Goal: Navigation & Orientation: Find specific page/section

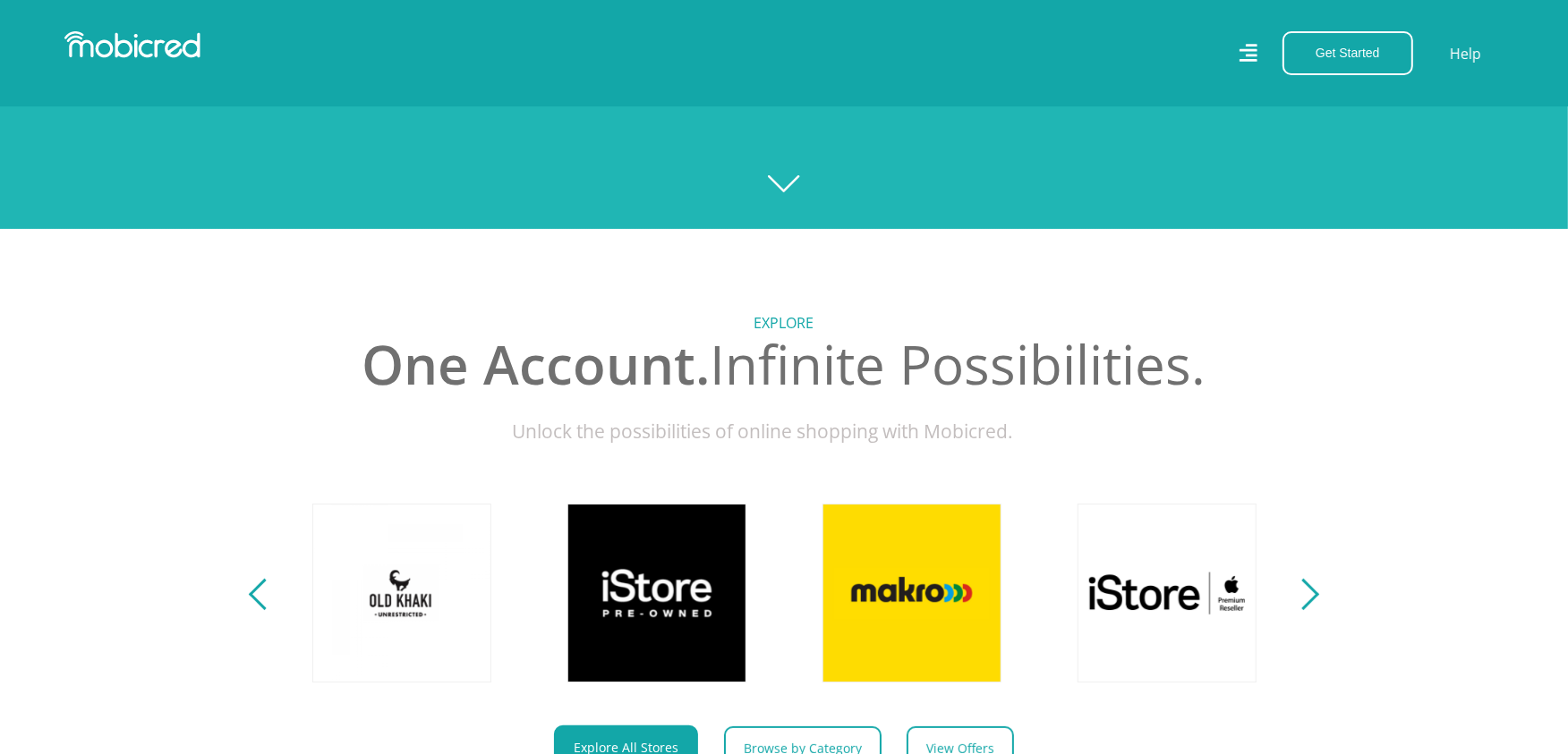
scroll to position [496, 0]
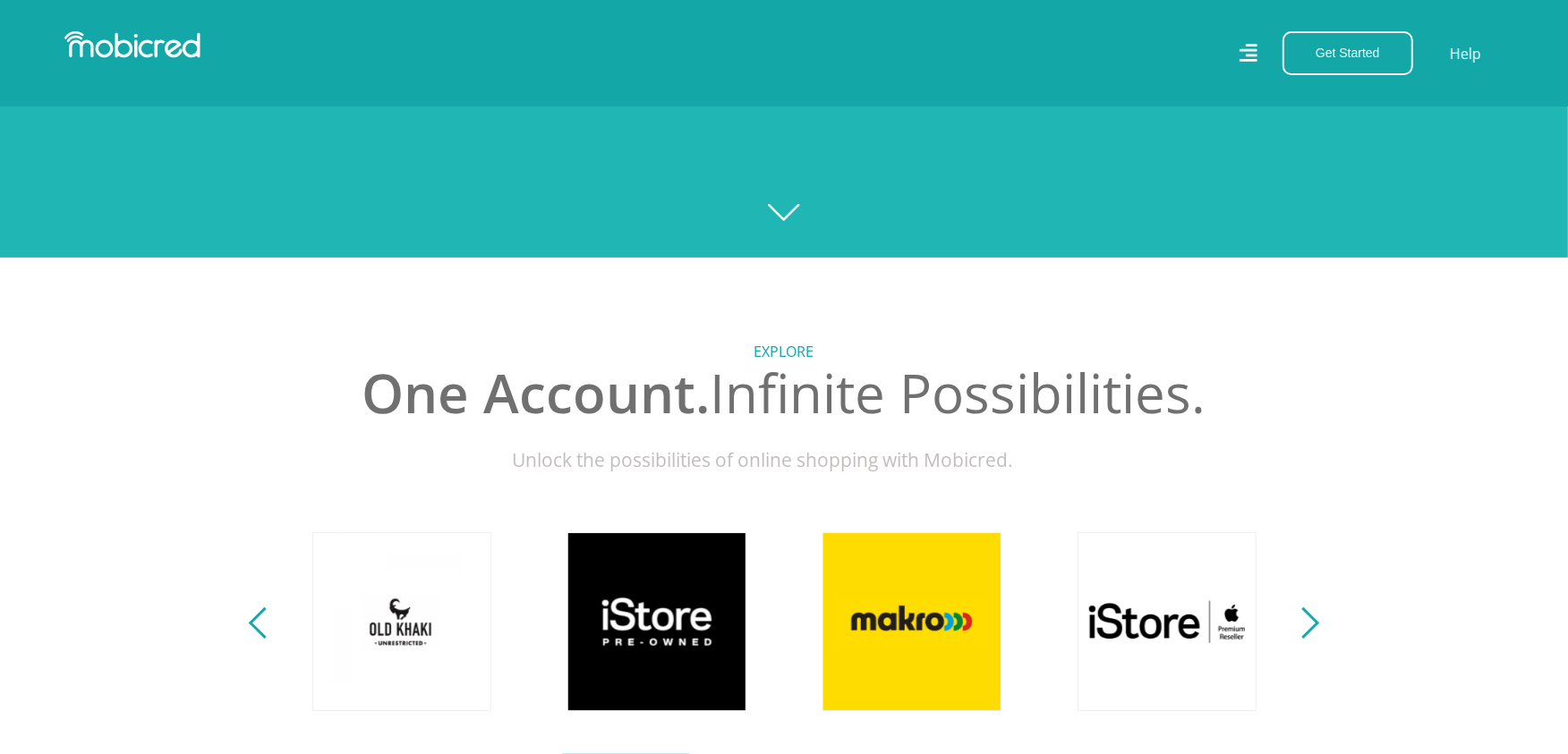
click at [257, 636] on div "Previous" at bounding box center [264, 623] width 31 height 31
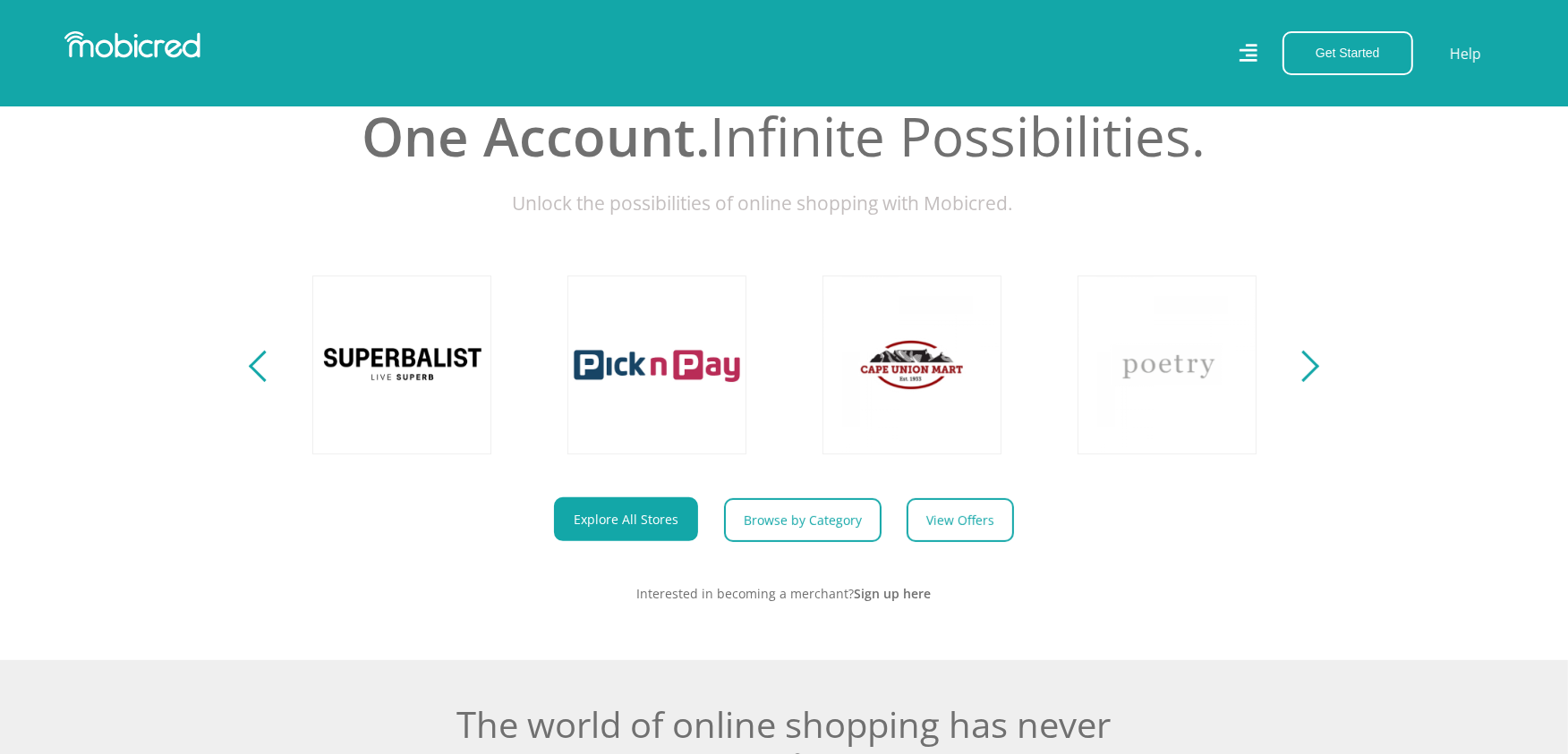
scroll to position [994, 0]
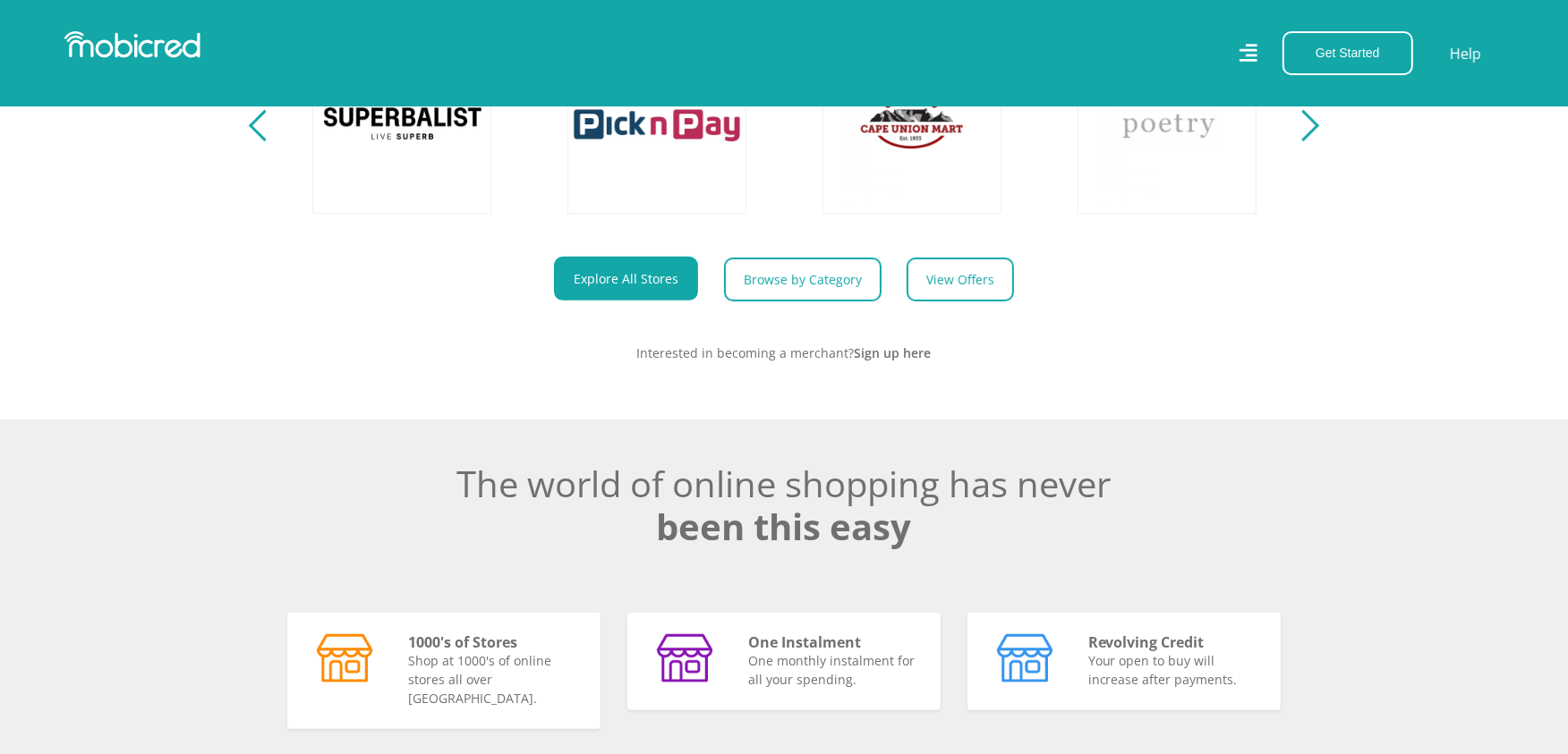
click at [1305, 164] on section "Explore One Account. Infinite Possibilities. Unlock the possibilities of online…" at bounding box center [784, 89] width 1568 height 659
click at [1302, 141] on div "Next" at bounding box center [1304, 125] width 31 height 31
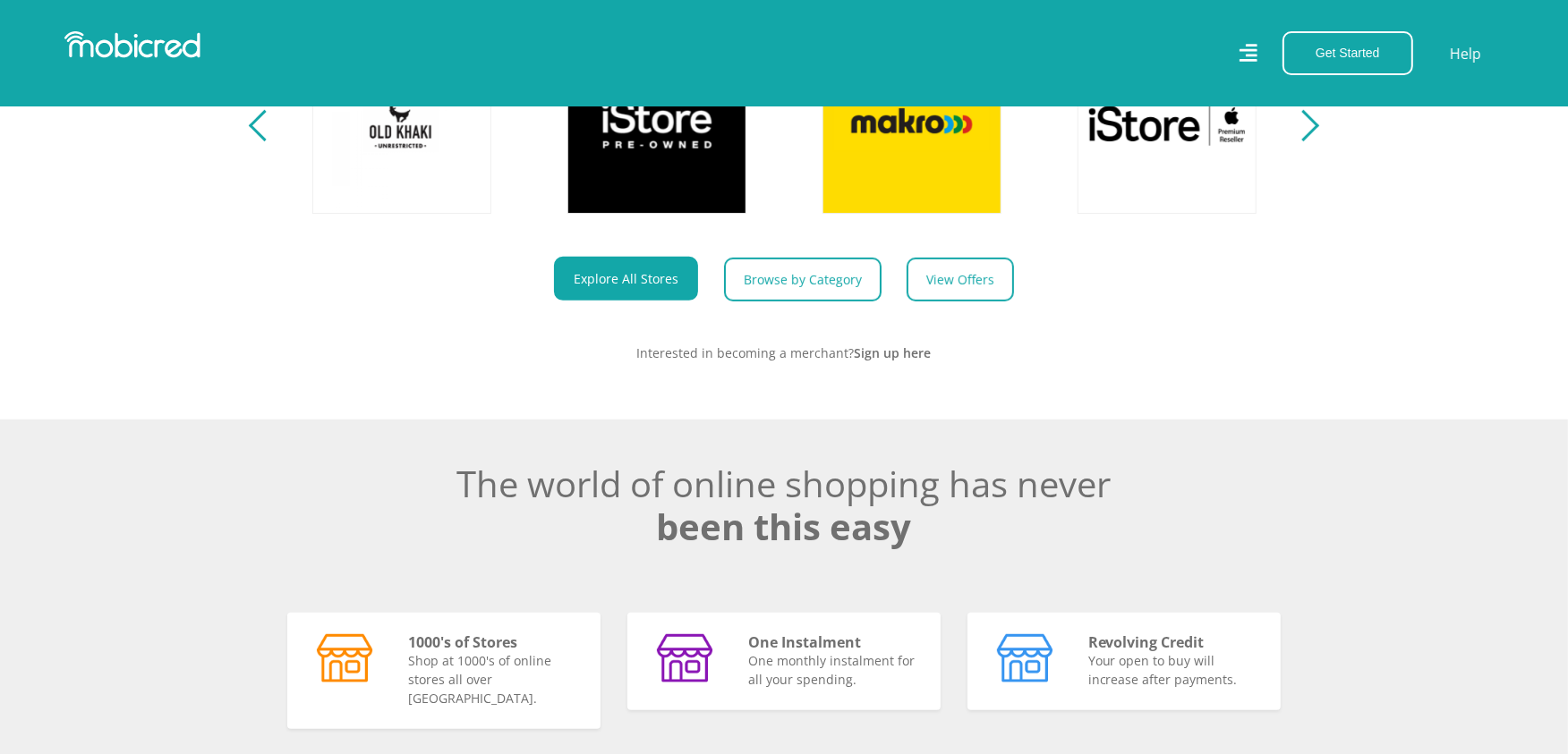
click at [1302, 141] on div "Next" at bounding box center [1304, 125] width 31 height 31
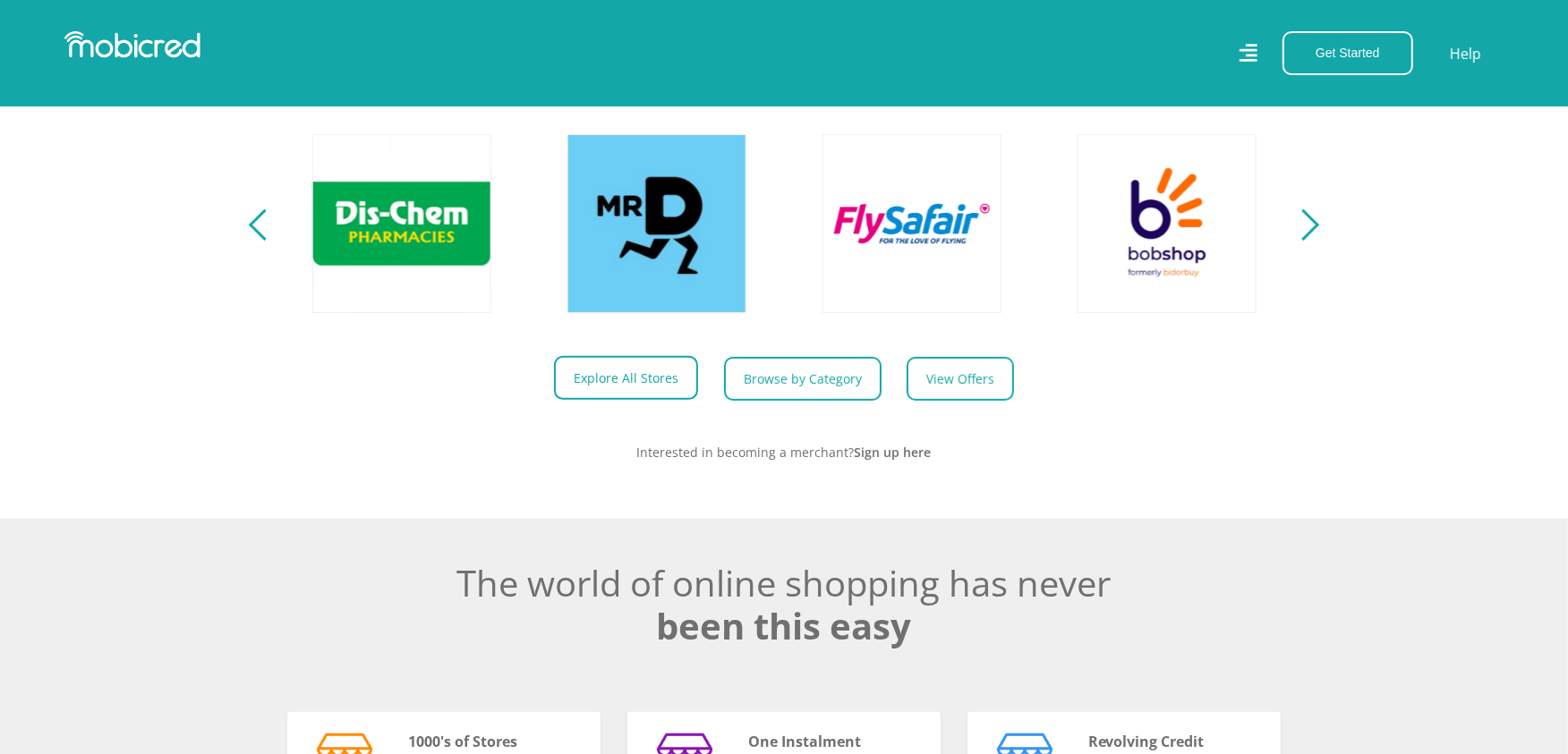
scroll to position [0, 2296]
click at [639, 390] on link "Explore All Stores" at bounding box center [626, 378] width 144 height 44
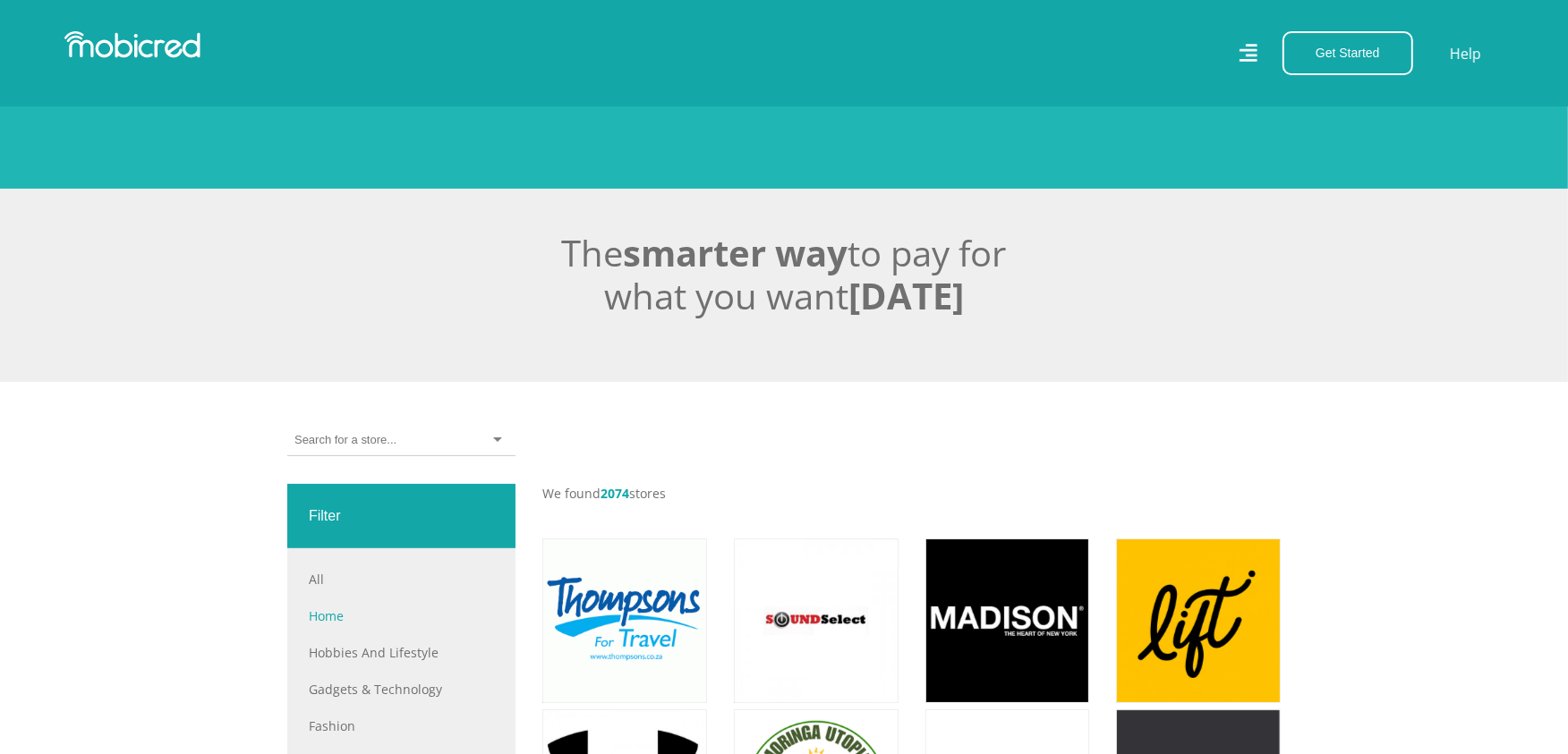
scroll to position [398, 0]
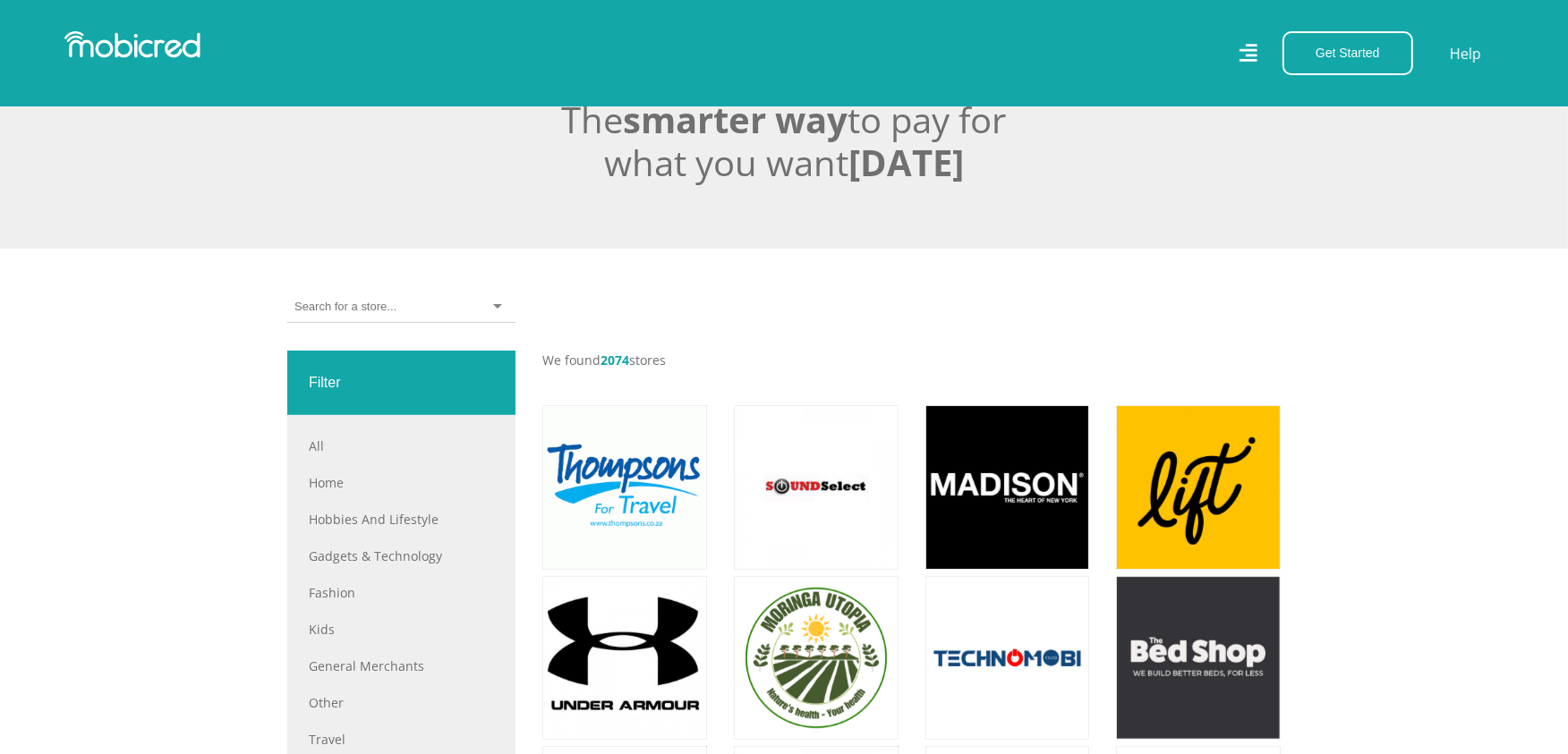
click at [388, 315] on input "select-one" at bounding box center [345, 306] width 101 height 16
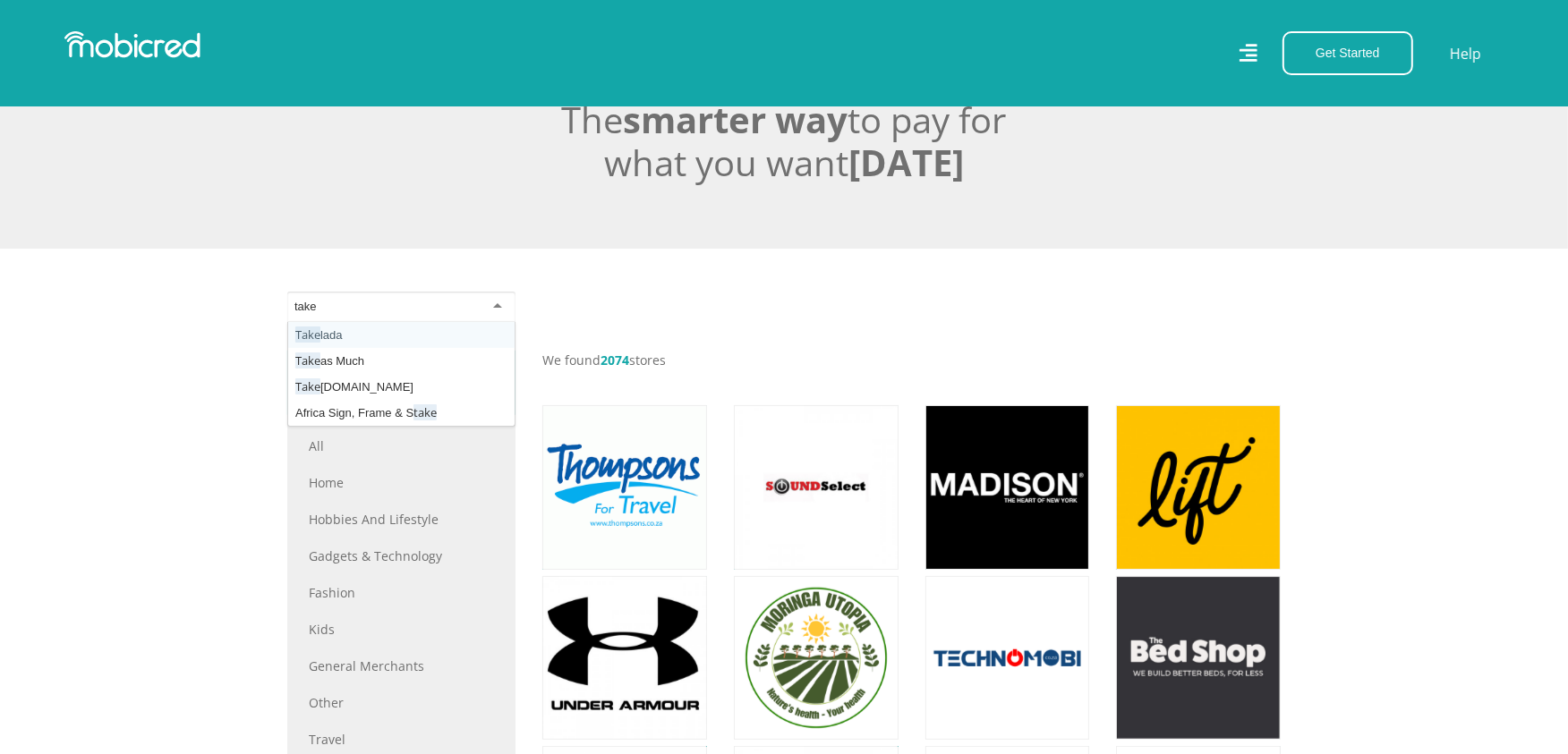
scroll to position [0, 0]
type input "takealo"
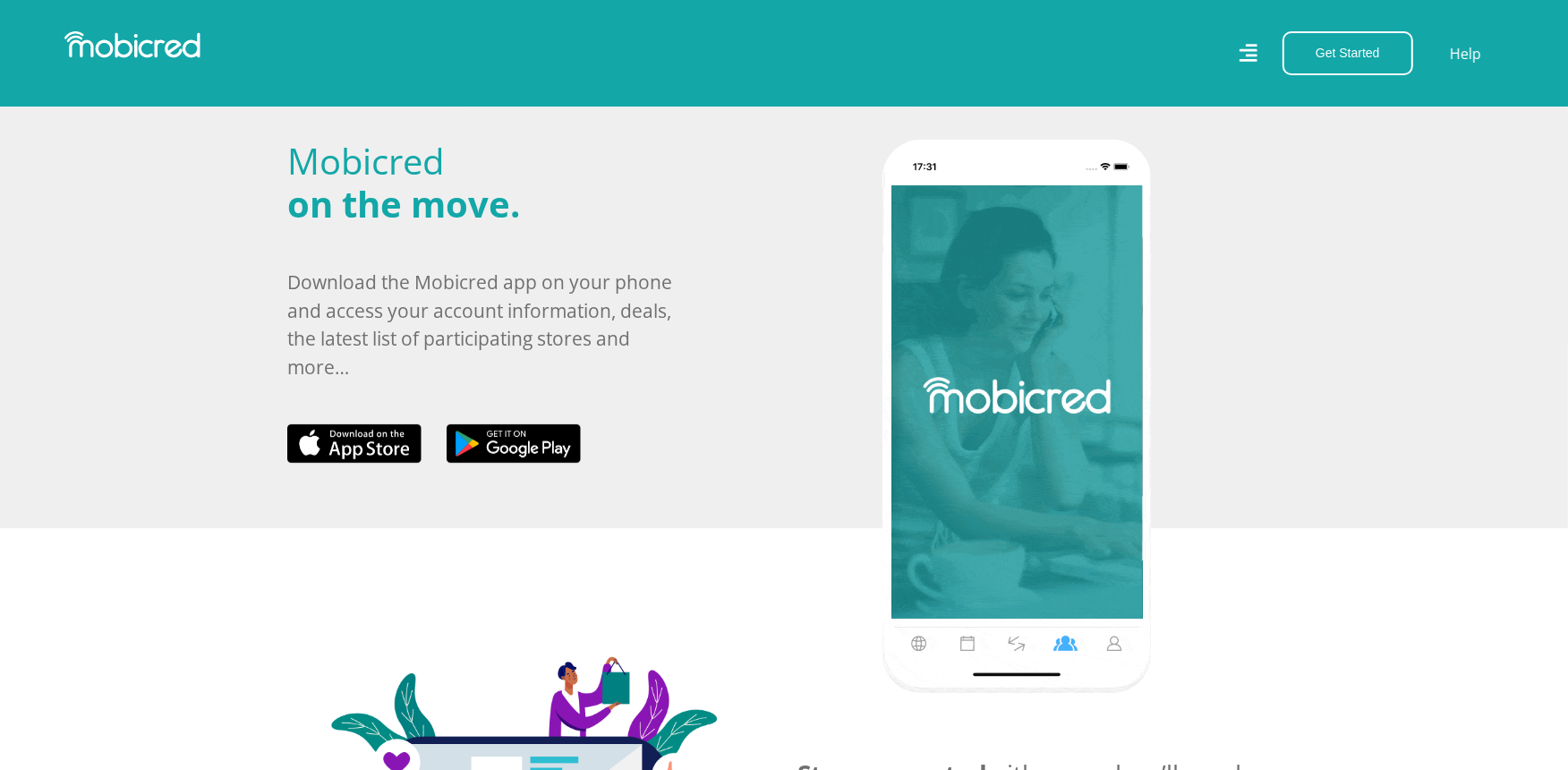
scroll to position [497, 0]
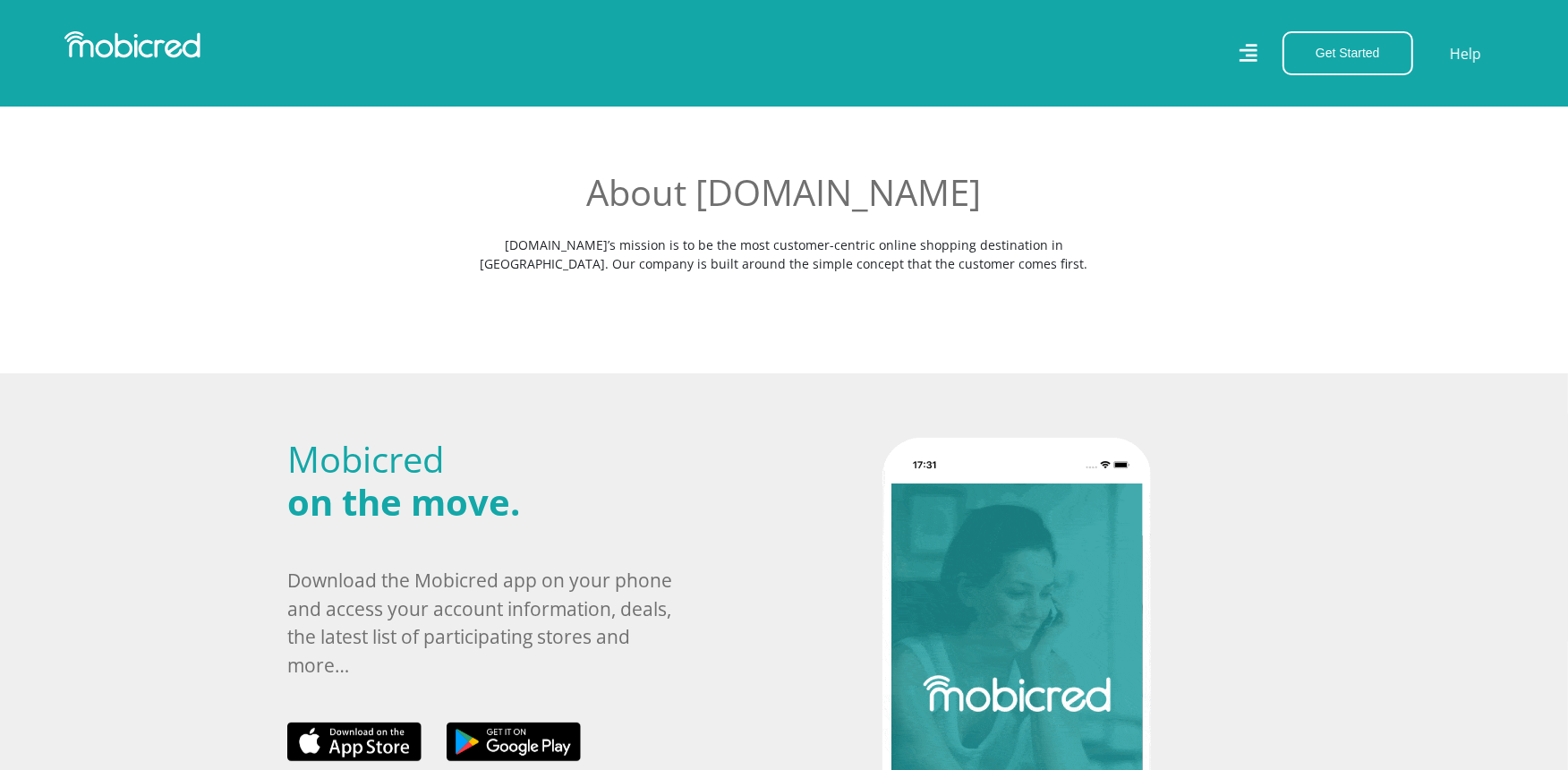
click at [1251, 47] on icon at bounding box center [1248, 52] width 19 height 26
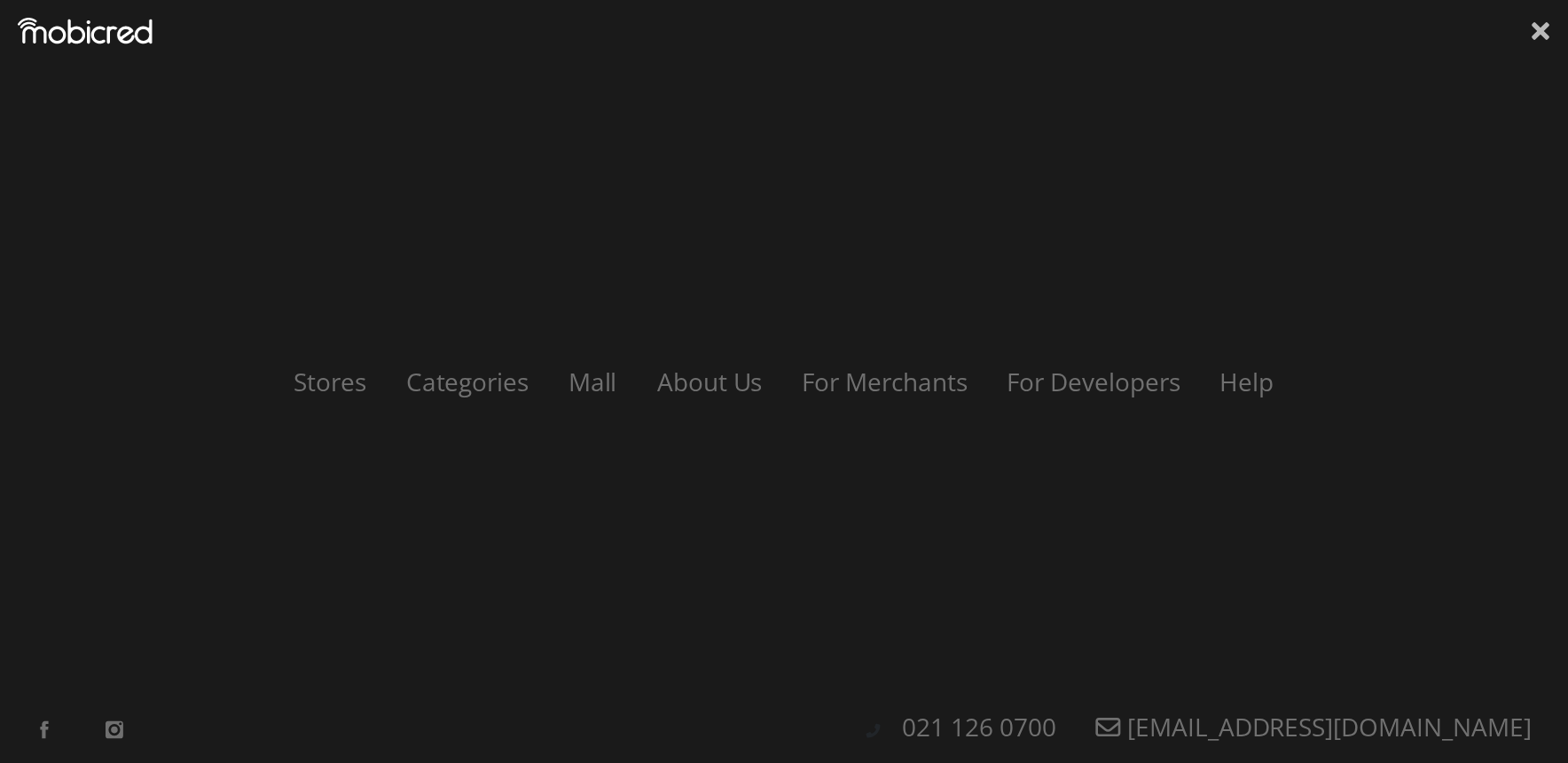
click at [1539, 30] on icon at bounding box center [1541, 31] width 17 height 17
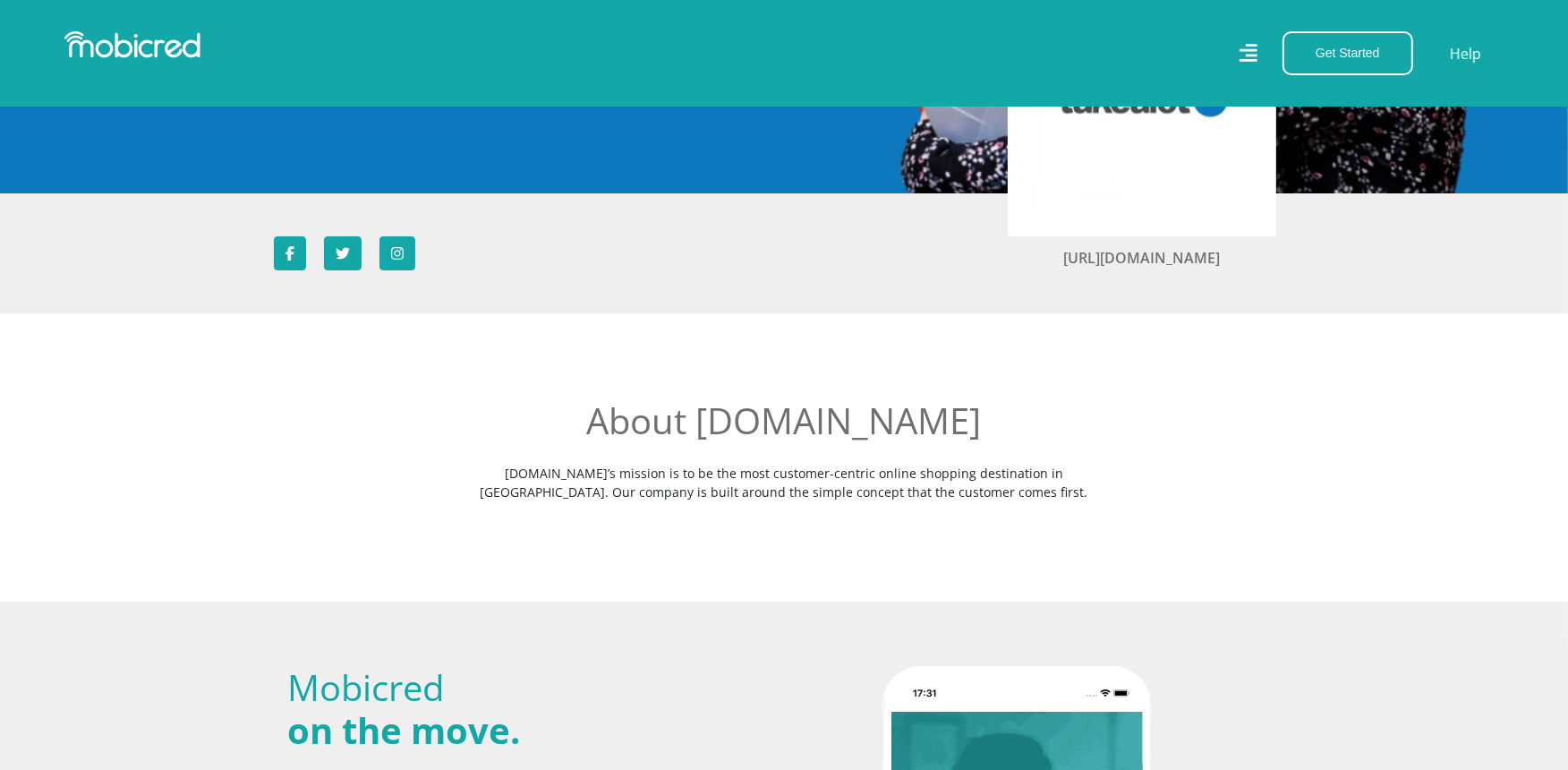
scroll to position [0, 0]
